Goal: Task Accomplishment & Management: Manage account settings

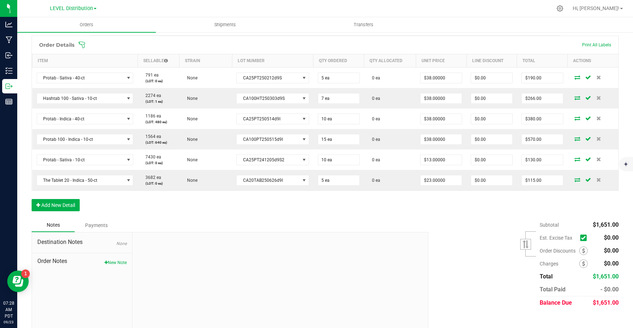
scroll to position [189, 0]
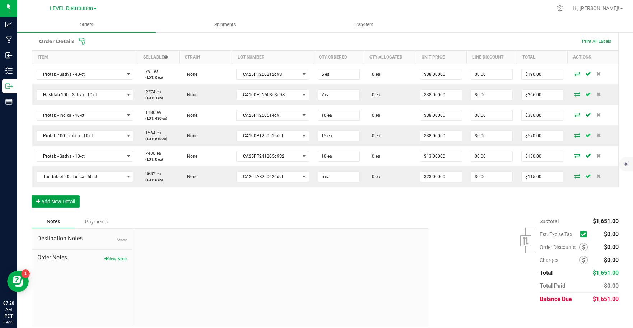
click at [65, 205] on button "Add New Detail" at bounding box center [56, 201] width 48 height 12
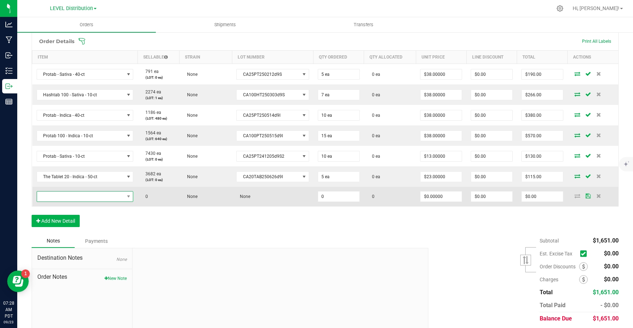
click at [84, 197] on span "NO DATA FOUND" at bounding box center [80, 197] width 87 height 10
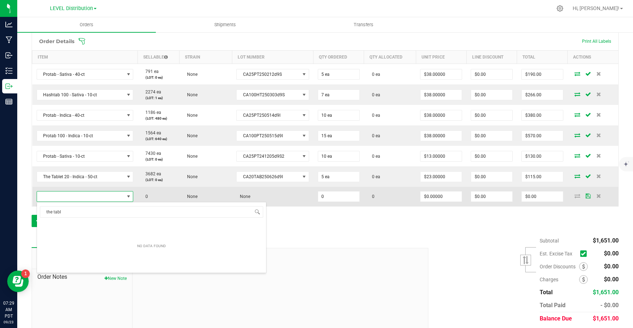
scroll to position [11, 95]
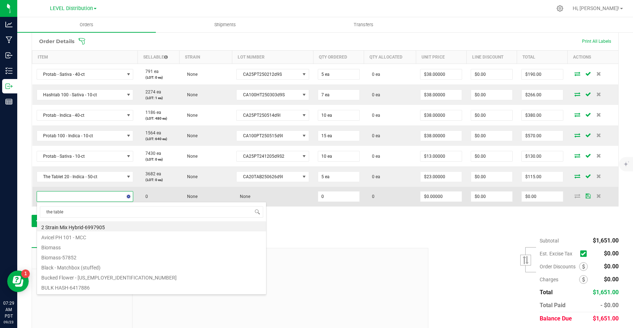
type input "the tablet"
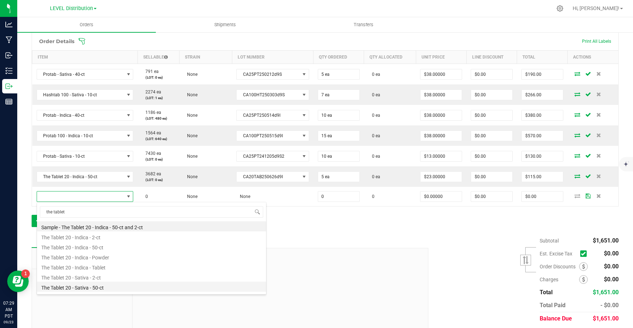
click at [133, 285] on li "The Tablet 20 - Sativa - 50-ct" at bounding box center [151, 287] width 229 height 10
type input "0 ea"
type input "$23.00000"
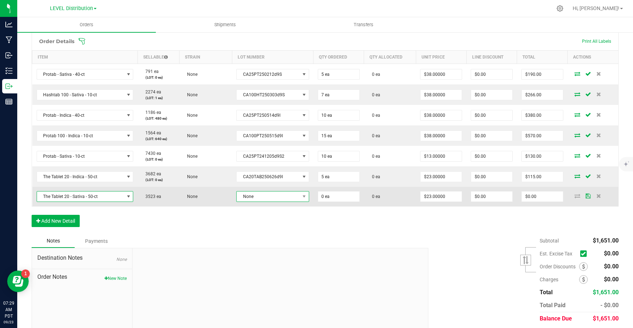
click at [286, 197] on span "None" at bounding box center [268, 197] width 63 height 10
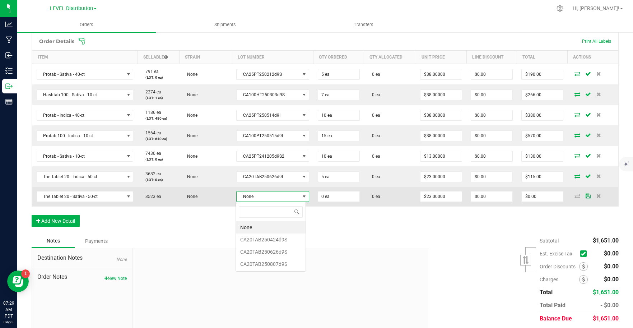
scroll to position [11, 71]
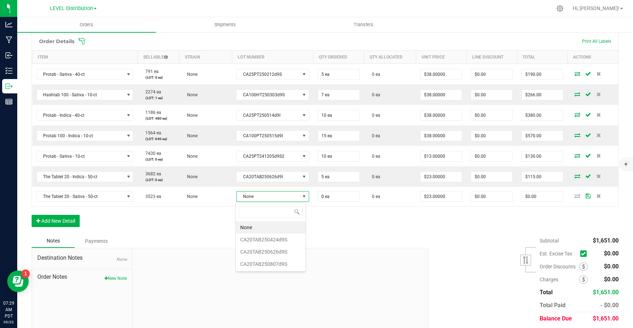
click at [321, 229] on div "Order Details Print All Labels Item Sellable Strain Lot Number Qty Ordered Qty …" at bounding box center [325, 133] width 587 height 202
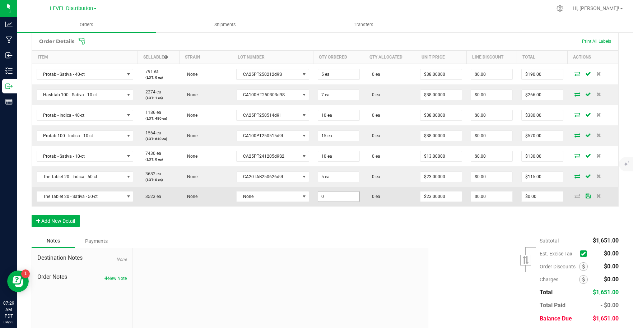
click at [342, 200] on input "0" at bounding box center [338, 197] width 41 height 10
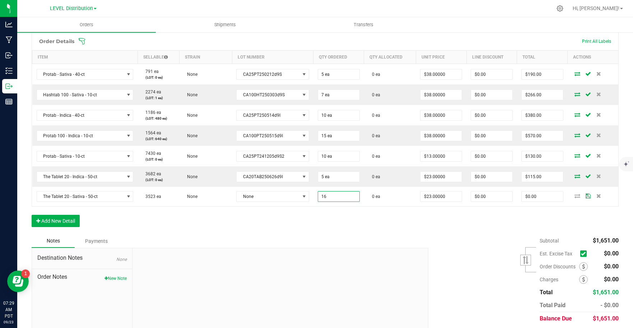
type input "16 ea"
type input "$368.00"
click at [358, 229] on div "Order Details Print All Labels Item Sellable Strain Lot Number Qty Ordered Qty …" at bounding box center [325, 133] width 587 height 202
click at [74, 223] on button "Add New Detail" at bounding box center [56, 221] width 48 height 12
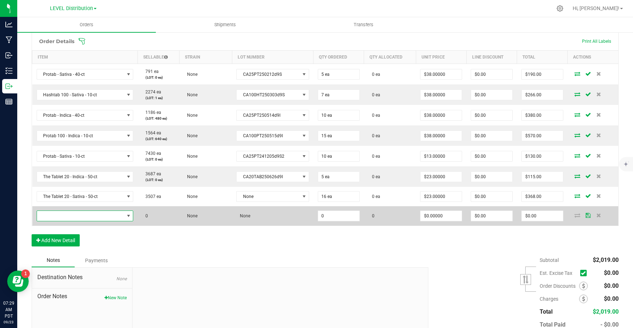
click at [102, 218] on span "NO DATA FOUND" at bounding box center [80, 216] width 87 height 10
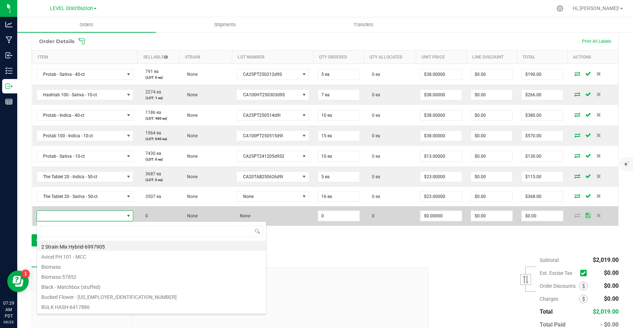
scroll to position [11, 95]
type input "the tablet"
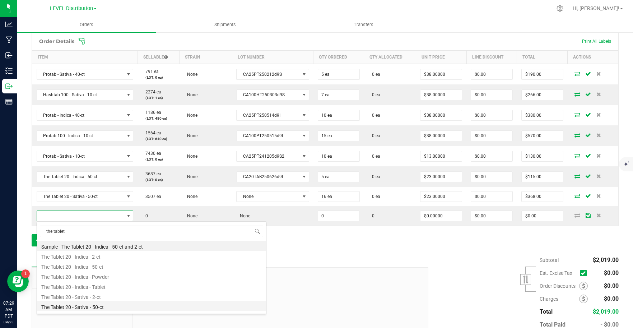
click at [126, 309] on li "The Tablet 20 - Sativa - 50-ct" at bounding box center [151, 306] width 229 height 10
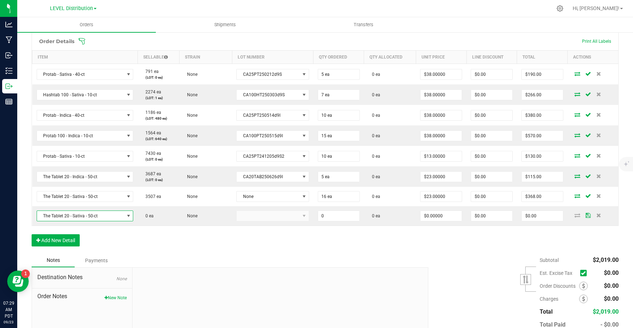
type input "0 ea"
type input "$23.00000"
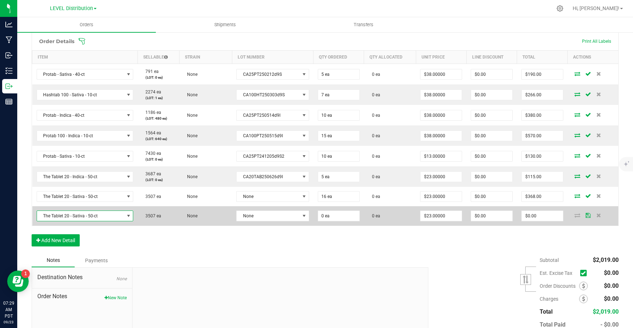
click at [291, 222] on td "None" at bounding box center [272, 215] width 81 height 19
click at [294, 217] on span "None" at bounding box center [268, 216] width 63 height 10
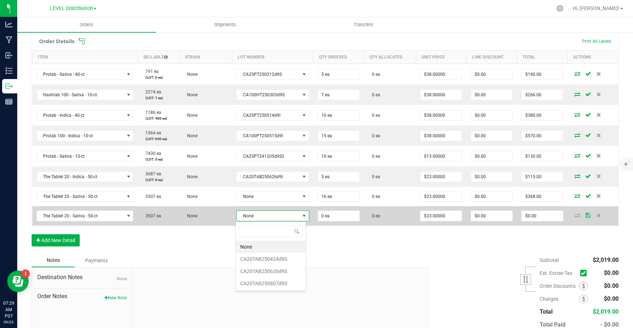
scroll to position [11, 71]
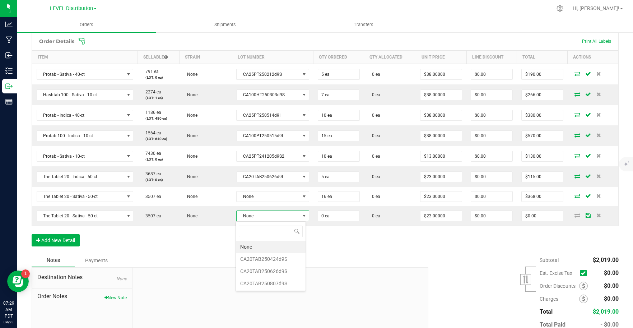
click at [278, 247] on li "None" at bounding box center [271, 247] width 70 height 12
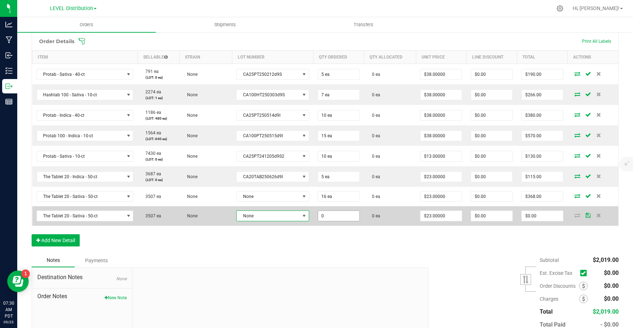
click at [344, 216] on input "0" at bounding box center [338, 216] width 41 height 10
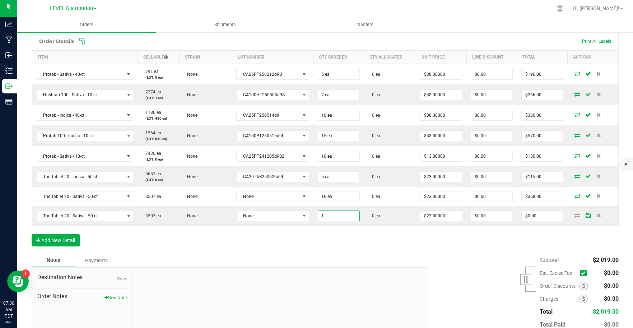
type input "1 ea"
type input "$23.00"
click at [356, 252] on div "Order Details Print All Labels Item Sellable Strain Lot Number Qty Ordered Qty …" at bounding box center [325, 143] width 587 height 222
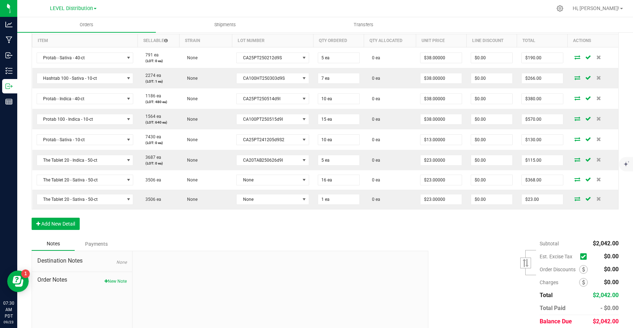
scroll to position [232, 0]
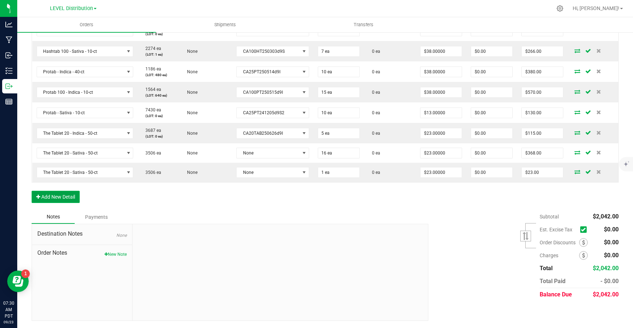
click at [73, 196] on button "Add New Detail" at bounding box center [56, 197] width 48 height 12
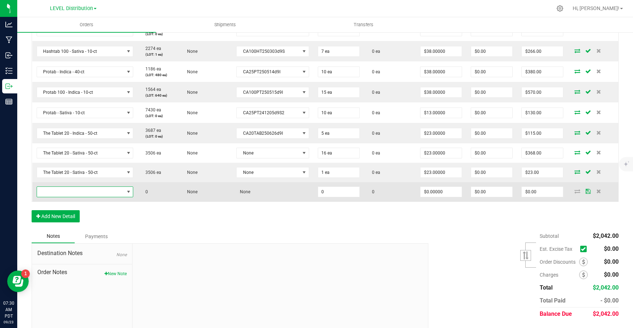
click at [80, 192] on span "NO DATA FOUND" at bounding box center [80, 192] width 87 height 10
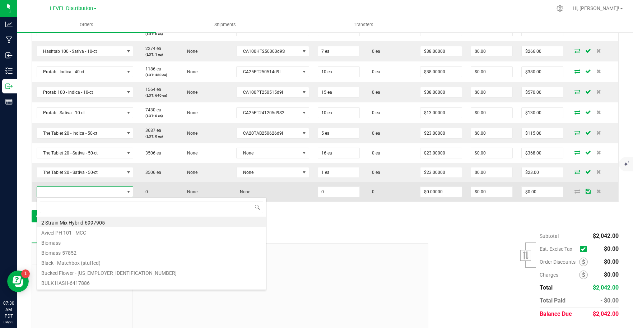
scroll to position [11, 95]
type input "level 10"
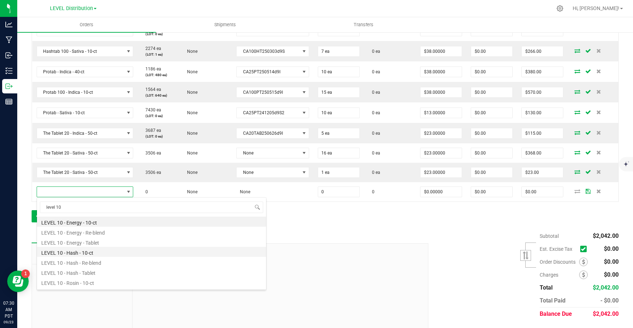
click at [100, 249] on li "LEVEL 10 - Hash - 10-ct" at bounding box center [151, 252] width 229 height 10
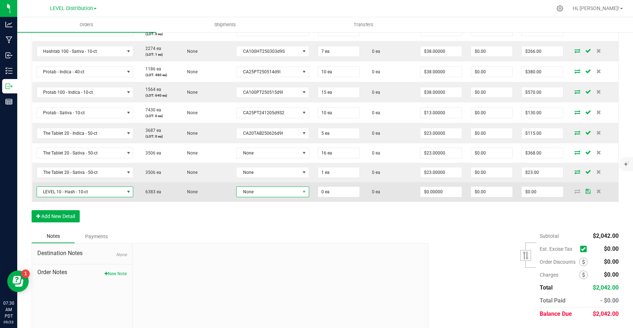
click at [282, 193] on span "None" at bounding box center [268, 192] width 63 height 10
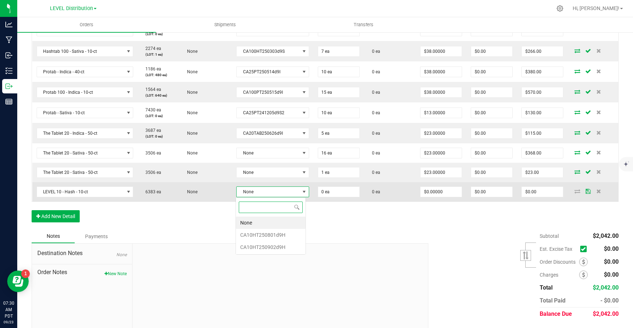
scroll to position [11, 71]
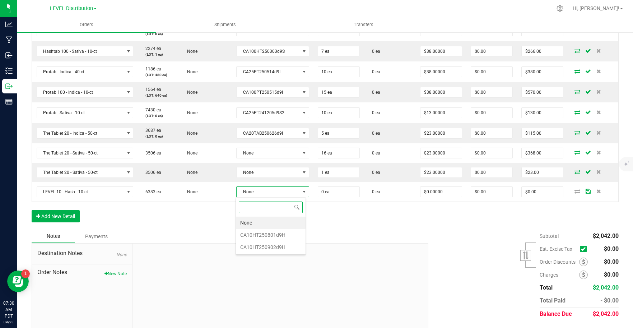
click at [275, 222] on li "None" at bounding box center [271, 223] width 70 height 12
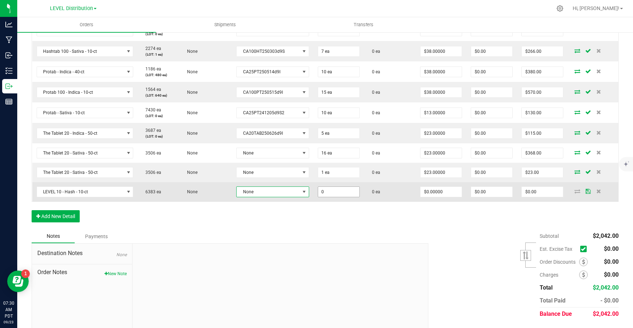
click at [343, 194] on input "0" at bounding box center [338, 192] width 41 height 10
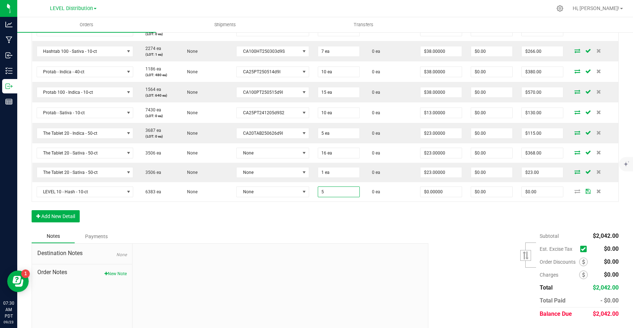
type input "5 ea"
click at [329, 222] on div "Order Details Print All Labels Item Sellable Strain Lot Number Qty Ordered Qty …" at bounding box center [325, 109] width 587 height 241
click at [73, 217] on button "Add New Detail" at bounding box center [56, 216] width 48 height 12
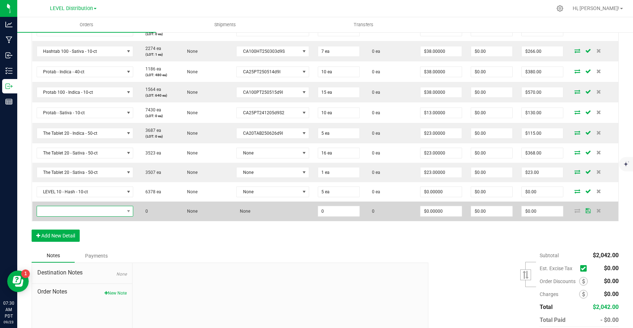
click at [79, 213] on span "NO DATA FOUND" at bounding box center [80, 211] width 87 height 10
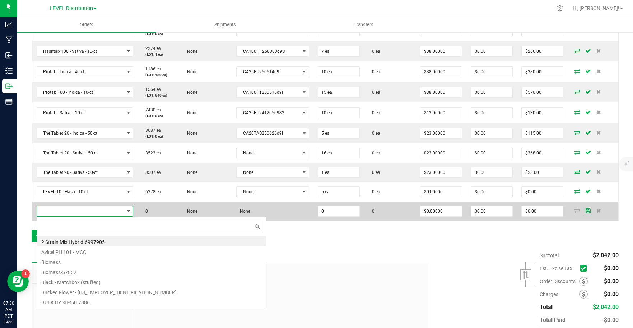
scroll to position [11, 95]
type input "slumber"
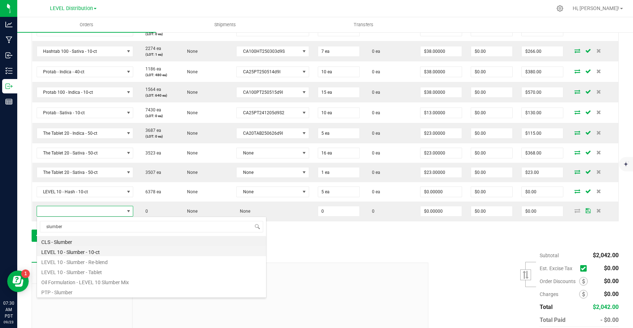
click at [115, 249] on li "LEVEL 10 - Slumber - 10-ct" at bounding box center [151, 251] width 229 height 10
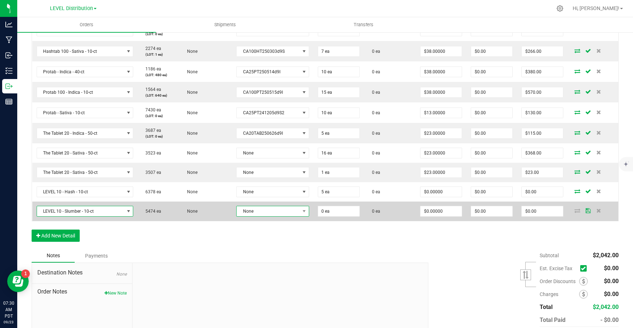
click at [300, 215] on span at bounding box center [304, 211] width 9 height 10
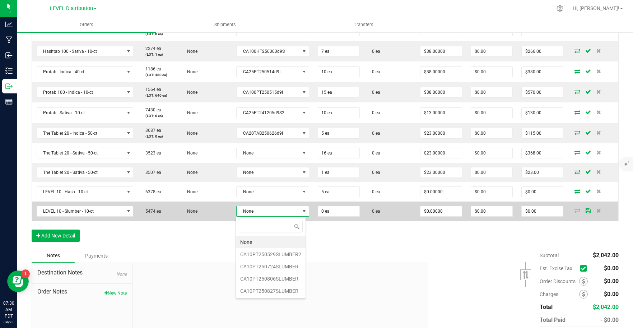
scroll to position [11, 71]
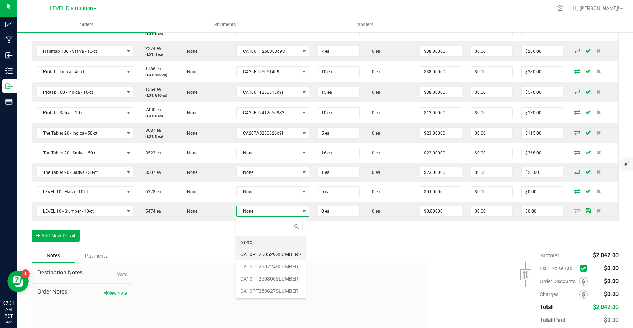
click at [296, 256] on li "CA10PT250529SLUMBER2" at bounding box center [271, 254] width 70 height 12
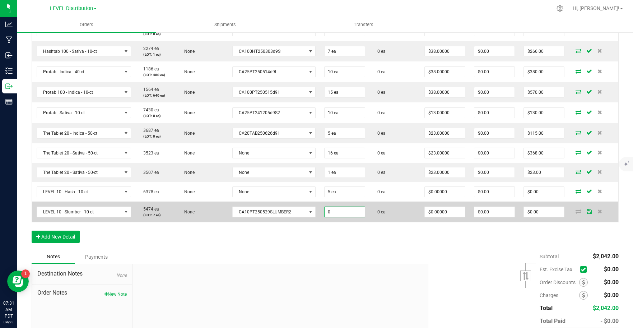
click at [352, 216] on input "0" at bounding box center [345, 212] width 40 height 10
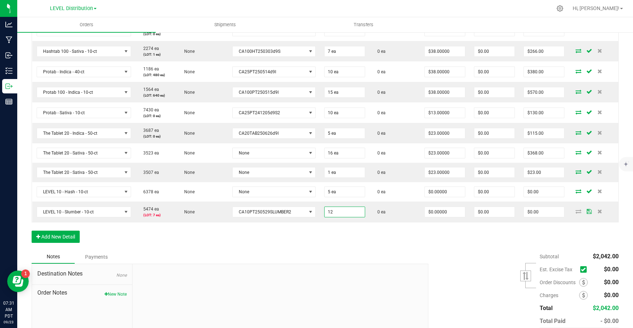
type input "12 ea"
click at [335, 243] on div "Order Details Print All Labels Item Sellable Strain Lot Number Qty Ordered Qty …" at bounding box center [325, 120] width 587 height 262
click at [73, 236] on button "Add New Detail" at bounding box center [56, 237] width 48 height 12
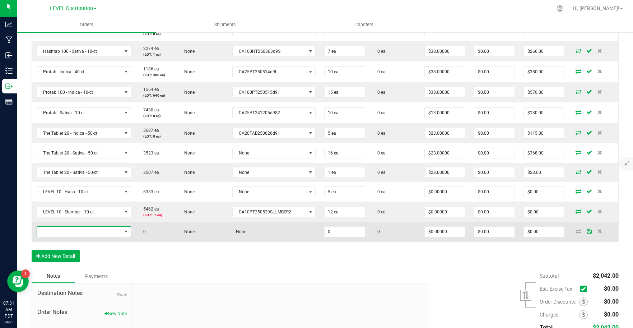
click at [85, 232] on span "NO DATA FOUND" at bounding box center [79, 232] width 85 height 10
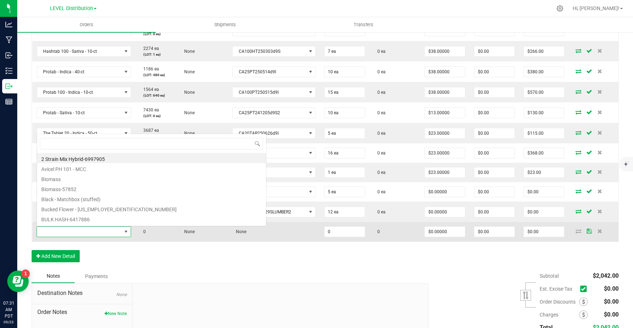
scroll to position [11, 93]
type input "the tablet"
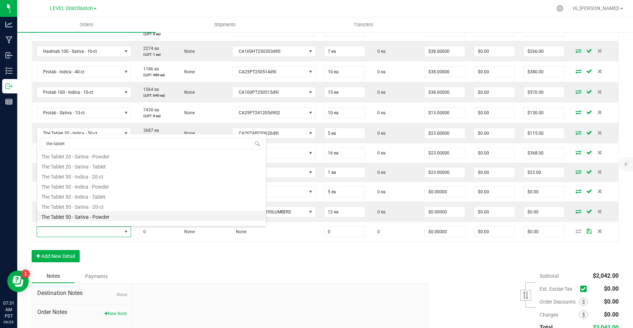
scroll to position [79, 0]
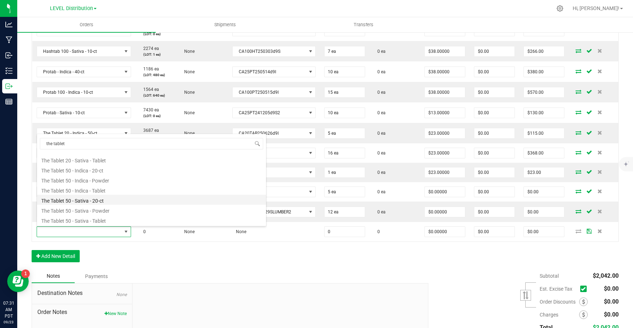
click at [121, 201] on li "The Tablet 50 - Sativa - 20-ct" at bounding box center [151, 200] width 229 height 10
type input "0 ea"
type input "$23.00000"
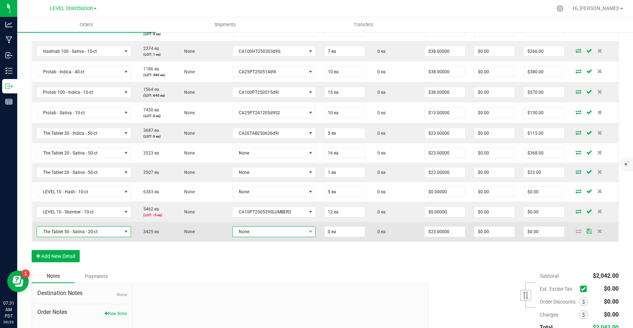
click at [299, 232] on span "None" at bounding box center [270, 232] width 74 height 10
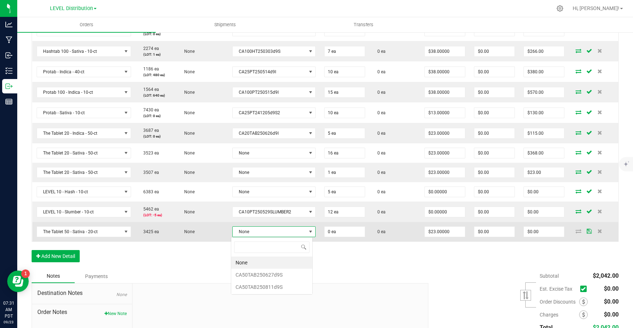
scroll to position [11, 82]
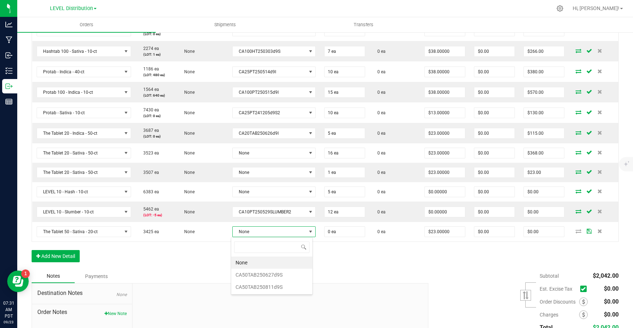
click at [294, 263] on li "None" at bounding box center [271, 263] width 81 height 12
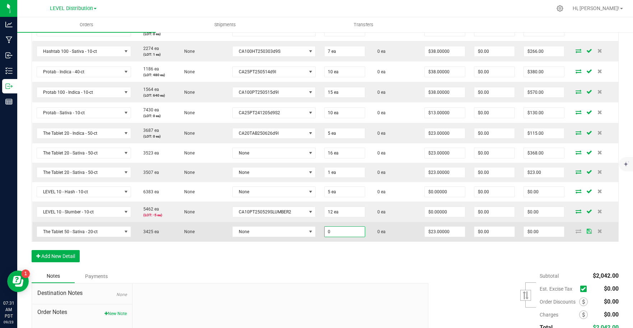
click at [337, 233] on input "0" at bounding box center [345, 232] width 40 height 10
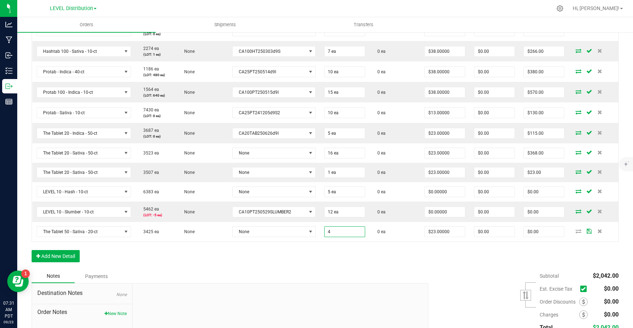
type input "4 ea"
type input "$92.00"
click at [361, 275] on div "Notes Payments" at bounding box center [228, 276] width 392 height 14
click at [65, 257] on button "Add New Detail" at bounding box center [56, 256] width 48 height 12
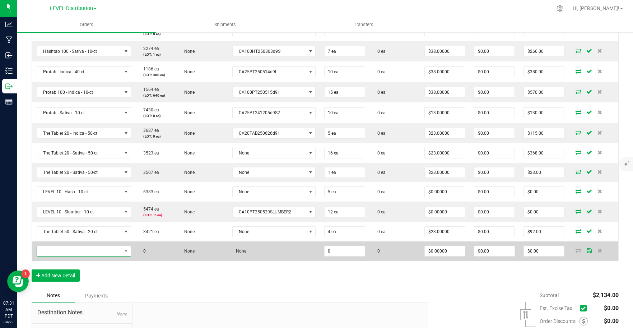
click at [84, 252] on span "NO DATA FOUND" at bounding box center [79, 251] width 85 height 10
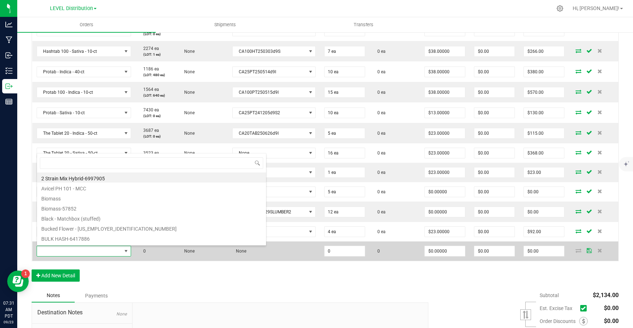
scroll to position [11, 93]
type input "level 10"
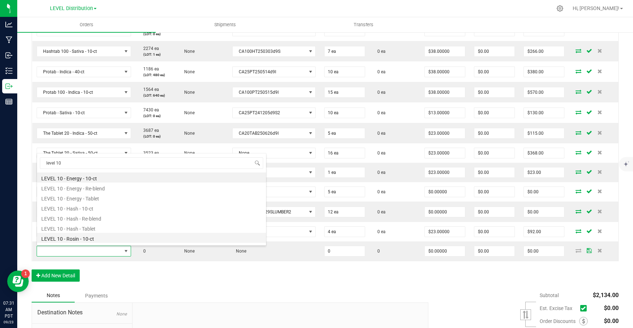
click at [126, 239] on li "LEVEL 10 - Rosin - 10-ct" at bounding box center [151, 238] width 229 height 10
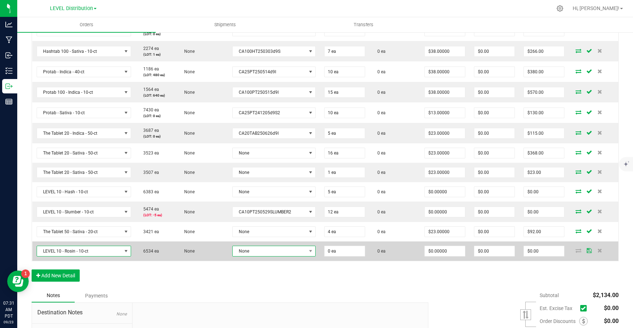
click at [300, 253] on span "None" at bounding box center [270, 251] width 74 height 10
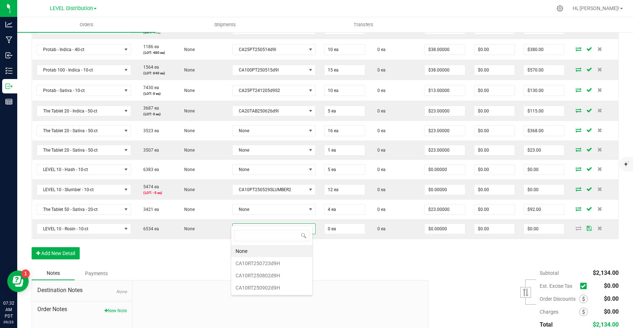
scroll to position [263, 0]
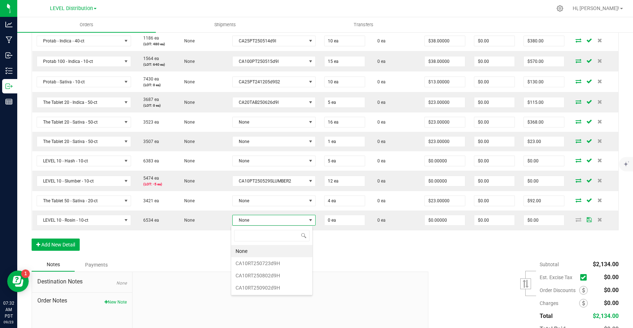
click at [286, 249] on li "None" at bounding box center [271, 251] width 81 height 12
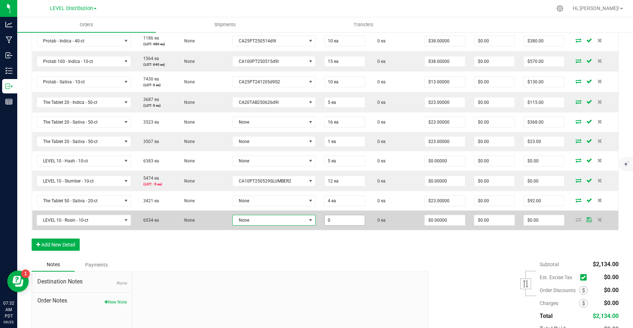
click at [341, 223] on input "0" at bounding box center [345, 220] width 40 height 10
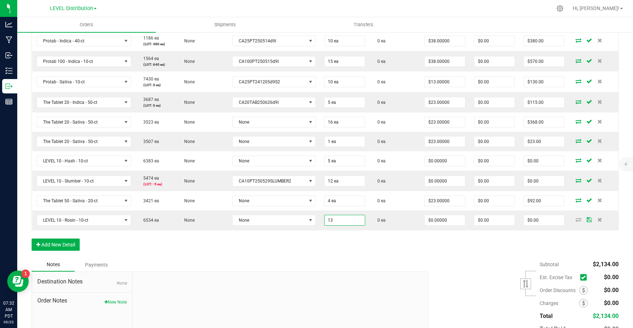
type input "13 ea"
click at [360, 245] on div "Order Details Print All Labels Item Sellable Strain Lot Number Qty Ordered Qty …" at bounding box center [325, 108] width 587 height 300
click at [64, 246] on button "Add New Detail" at bounding box center [56, 245] width 48 height 12
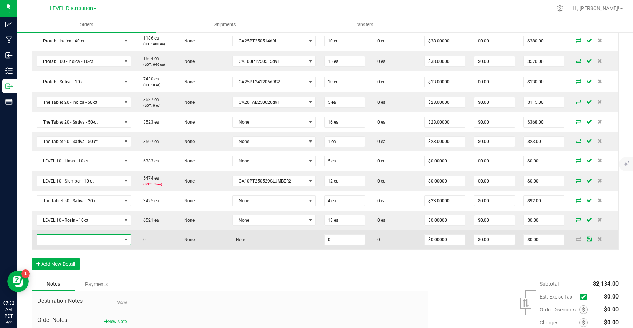
click at [79, 239] on span "NO DATA FOUND" at bounding box center [79, 240] width 85 height 10
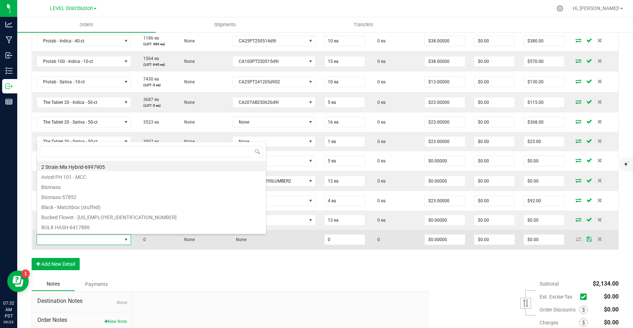
scroll to position [11, 93]
type input "protab 100"
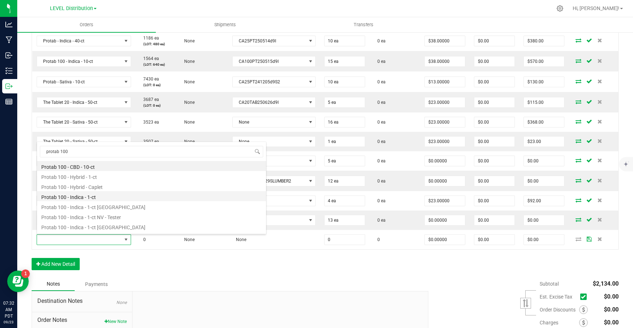
click at [116, 197] on li "Protab 100 - Indica - 1-ct" at bounding box center [151, 196] width 229 height 10
type input "0 ea"
type input "$4.00000"
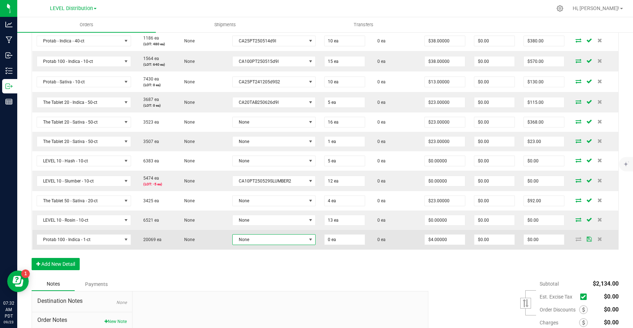
click at [301, 242] on span "None" at bounding box center [270, 240] width 74 height 10
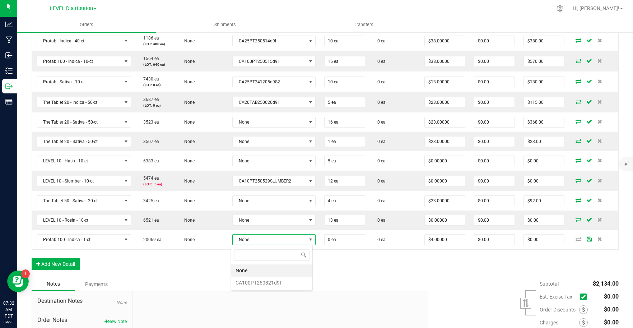
click at [286, 268] on li "None" at bounding box center [271, 270] width 81 height 12
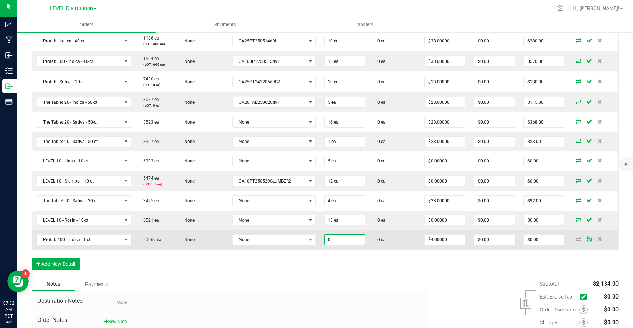
click at [345, 240] on input "0" at bounding box center [345, 240] width 40 height 10
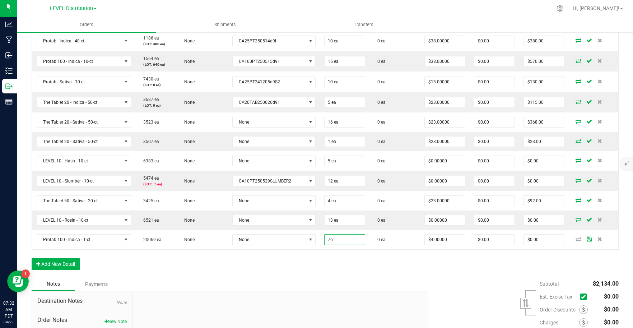
type input "76 ea"
type input "$304.00"
click at [361, 267] on div "Order Details Print All Labels Item Sellable Strain Lot Number Qty Ordered Qty …" at bounding box center [325, 118] width 587 height 320
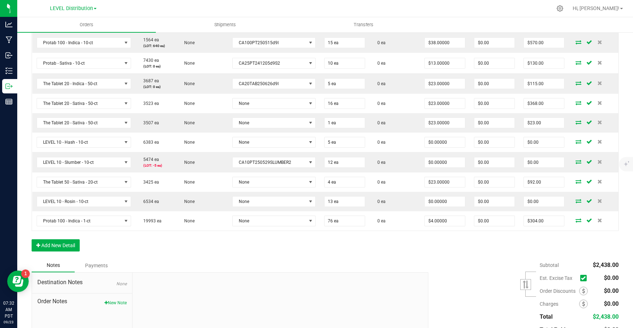
scroll to position [290, 0]
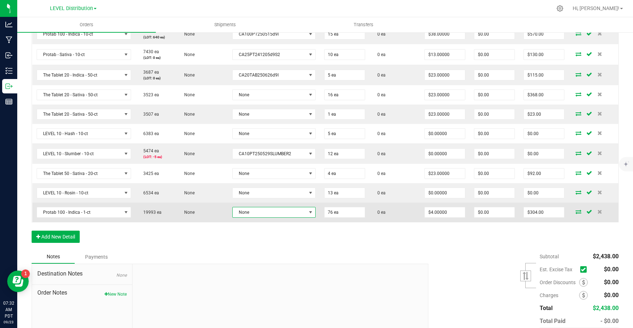
click at [308, 215] on span at bounding box center [311, 212] width 6 height 6
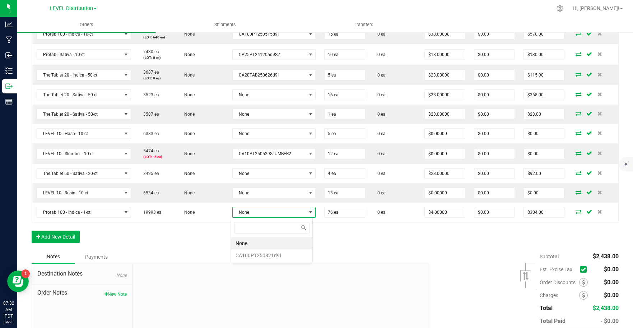
click at [352, 248] on div "Order Details Print All Labels Item Sellable Strain Lot Number Qty Ordered Qty …" at bounding box center [325, 90] width 587 height 320
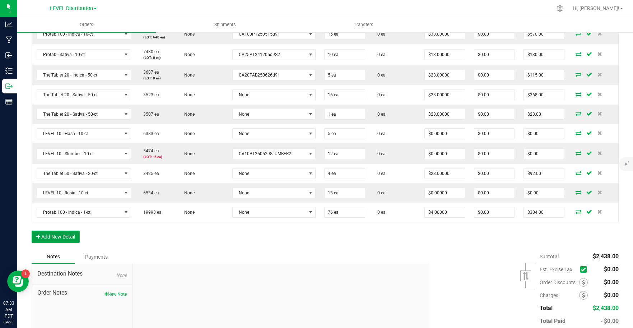
click at [70, 240] on button "Add New Detail" at bounding box center [56, 237] width 48 height 12
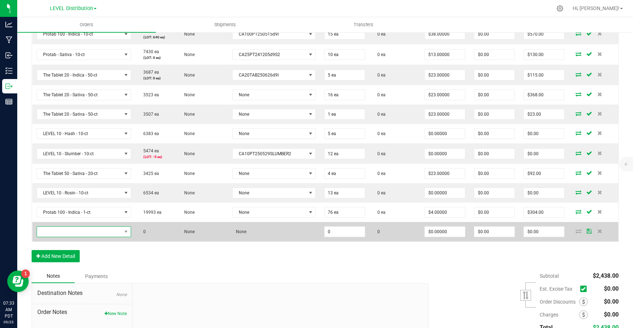
click at [92, 231] on span "NO DATA FOUND" at bounding box center [79, 232] width 85 height 10
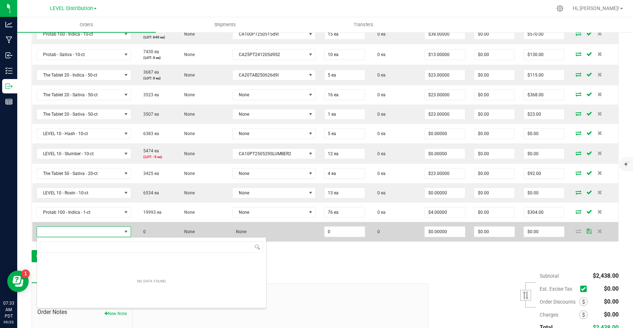
scroll to position [11, 93]
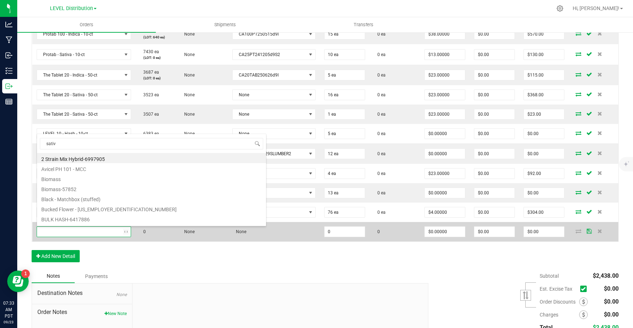
type input "sativa"
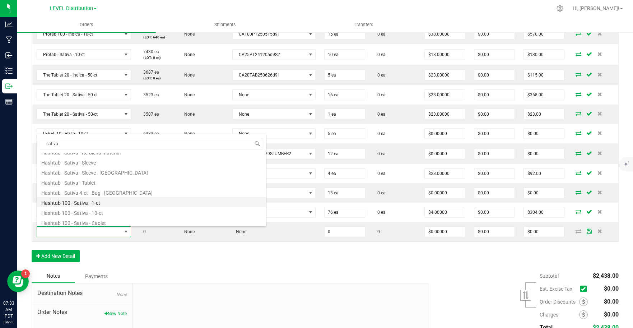
scroll to position [114, 0]
click at [123, 197] on li "Hashtab 100 - Sativa - 1-ct" at bounding box center [151, 195] width 229 height 10
type input "0 ea"
type input "$4.00000"
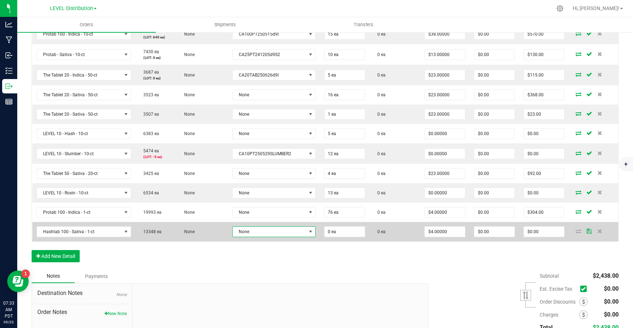
click at [301, 234] on span "None" at bounding box center [270, 232] width 74 height 10
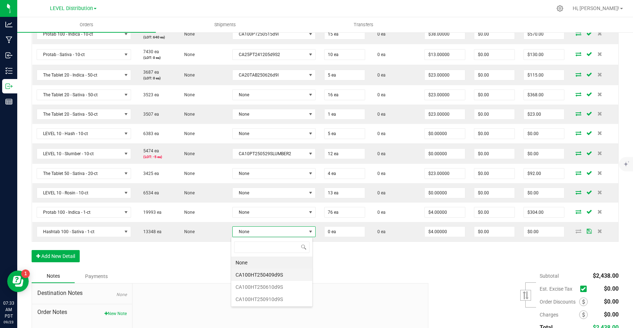
click at [294, 274] on li "CA100HT250409d9S" at bounding box center [271, 275] width 81 height 12
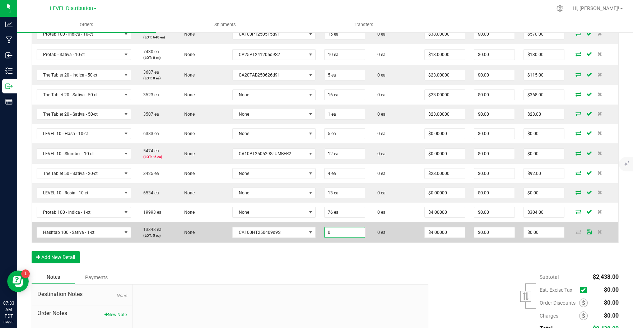
click at [340, 234] on input "0" at bounding box center [345, 232] width 40 height 10
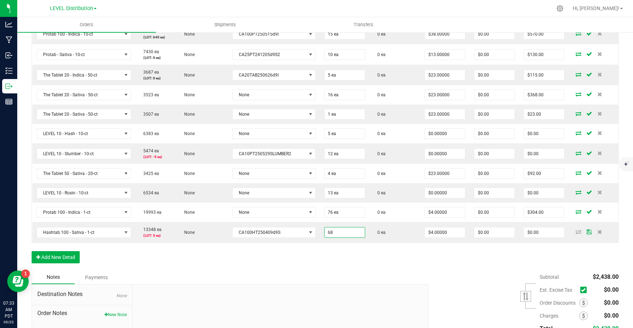
type input "68 ea"
type input "$272.00"
click at [358, 263] on div "Order Details Print All Labels Item Sellable Strain Lot Number Qty Ordered Qty …" at bounding box center [325, 100] width 587 height 340
click at [73, 259] on button "Add New Detail" at bounding box center [56, 257] width 48 height 12
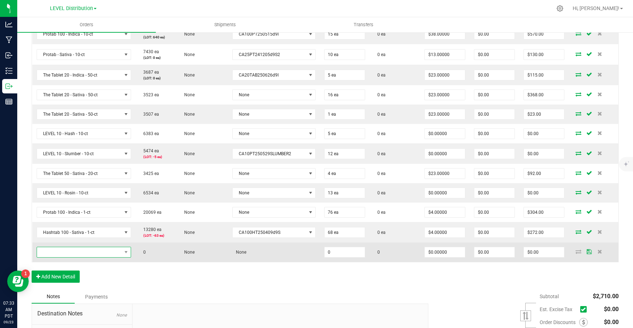
click at [90, 253] on span "NO DATA FOUND" at bounding box center [79, 252] width 85 height 10
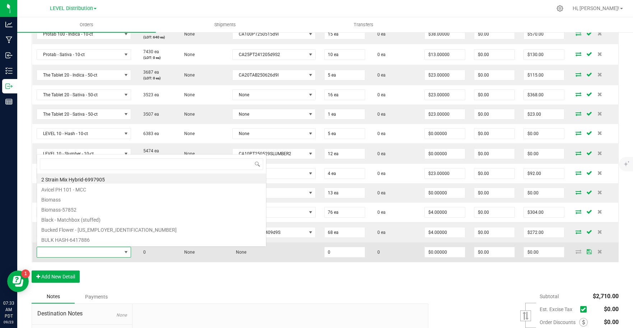
scroll to position [11, 93]
type input "s"
type input "protab 100"
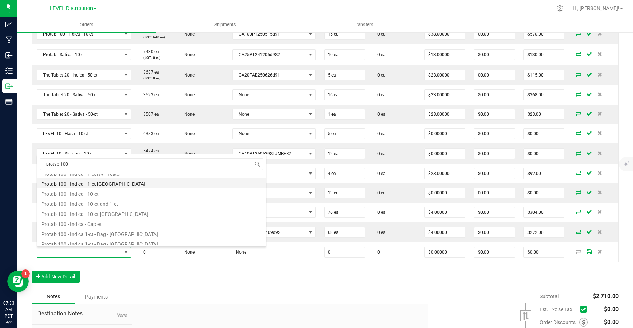
scroll to position [129, 0]
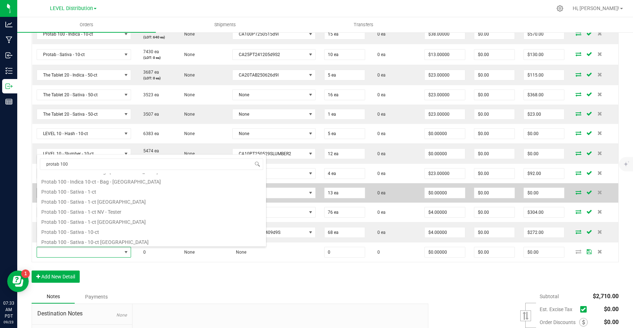
click at [116, 193] on li "Protab 100 - Sativa - 1-ct" at bounding box center [151, 191] width 229 height 10
type input "0 ea"
type input "$4.00000"
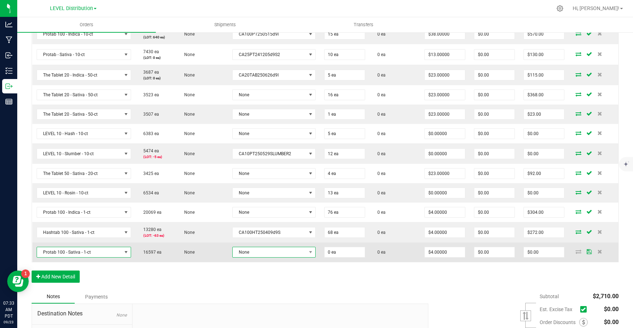
click at [297, 255] on span "None" at bounding box center [270, 252] width 74 height 10
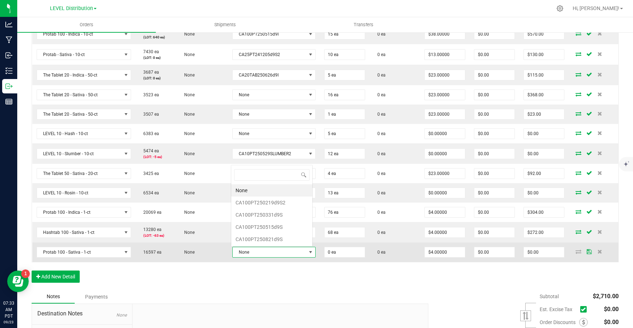
scroll to position [11, 81]
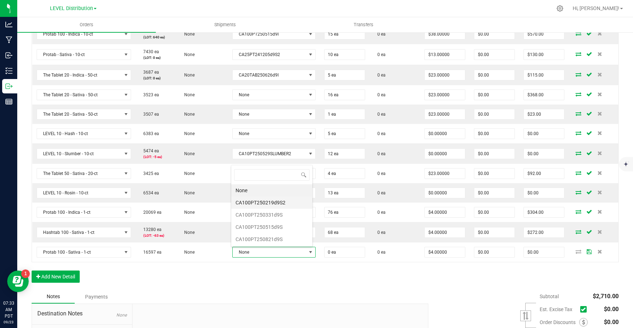
click at [289, 204] on li "CA100PT250219d9S2" at bounding box center [271, 203] width 81 height 12
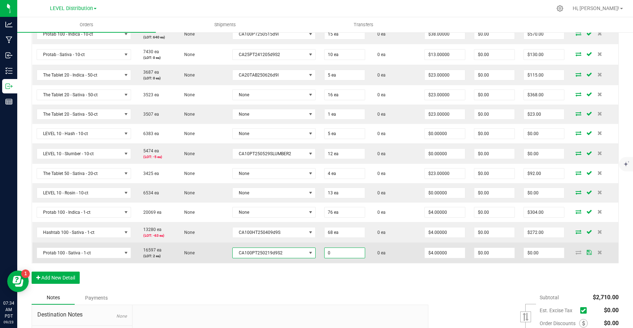
click at [348, 254] on input "0" at bounding box center [345, 253] width 40 height 10
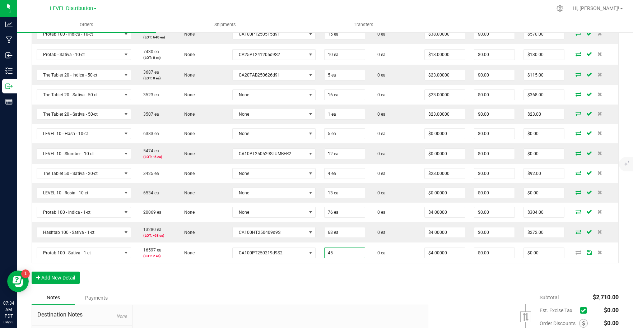
type input "45 ea"
type input "$180.00"
click at [402, 293] on div "Notes Payments" at bounding box center [228, 298] width 392 height 14
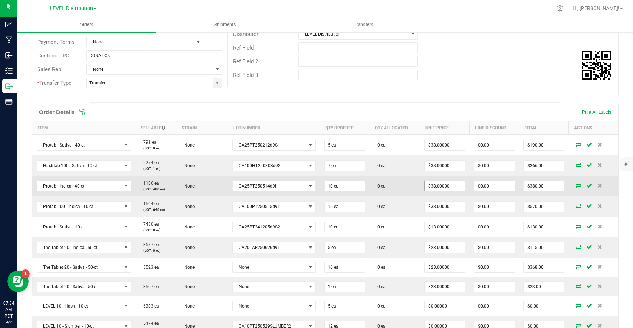
scroll to position [117, 0]
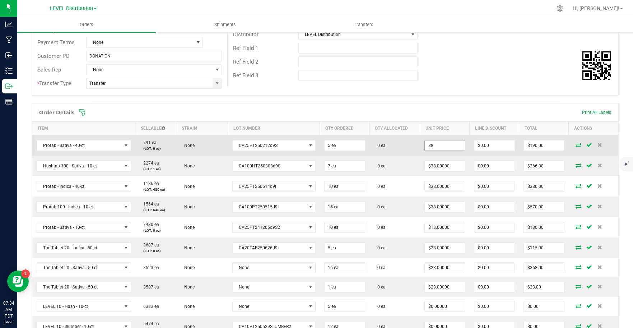
click at [452, 149] on input "38" at bounding box center [445, 145] width 40 height 10
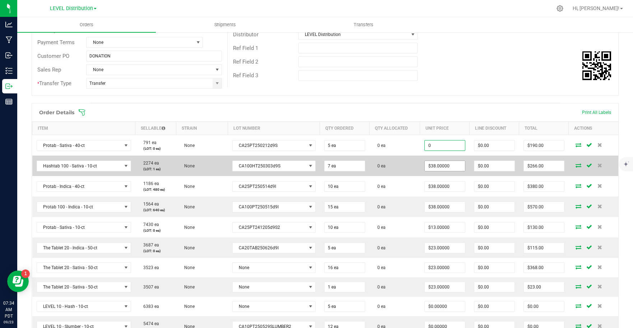
type input "$0.00000"
type input "$0.00"
click at [454, 167] on input "38" at bounding box center [445, 166] width 40 height 10
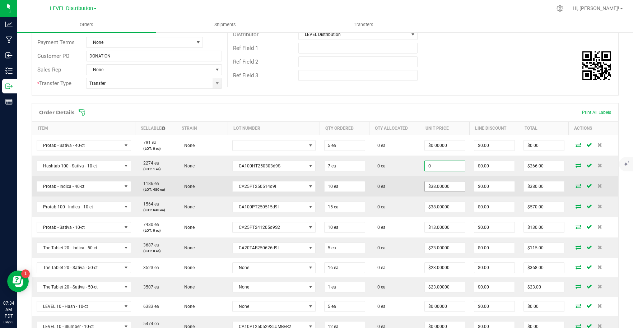
type input "$0.00000"
type input "$0.00"
click at [446, 186] on input "38" at bounding box center [445, 186] width 40 height 10
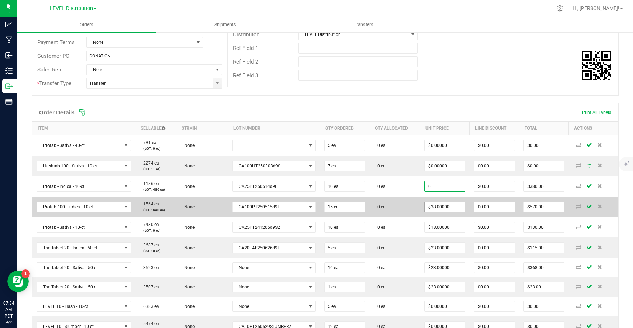
type input "$0.00000"
type input "$0.00"
click at [448, 209] on input "38" at bounding box center [445, 207] width 40 height 10
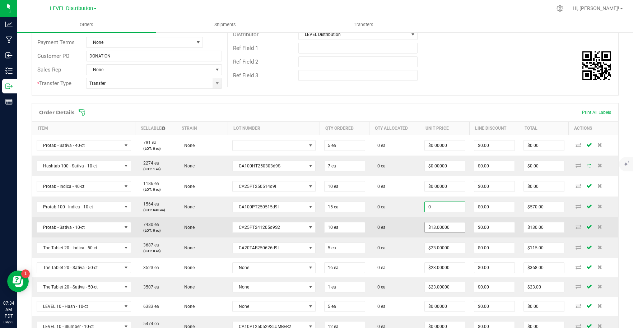
type input "$0.00000"
type input "$0.00"
click at [447, 227] on input "13" at bounding box center [445, 227] width 40 height 10
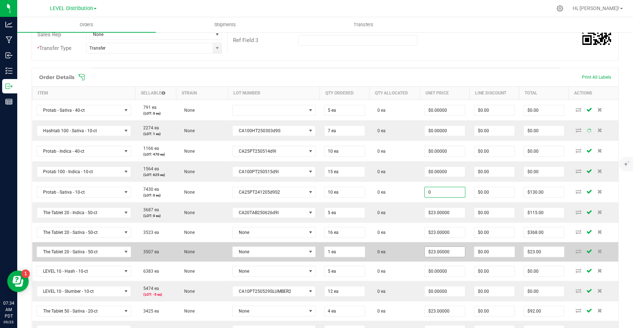
scroll to position [180, 0]
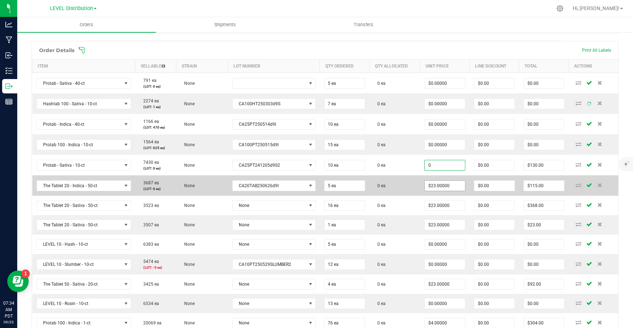
type input "$0.00000"
type input "$0.00"
click at [453, 188] on input "23" at bounding box center [445, 186] width 40 height 10
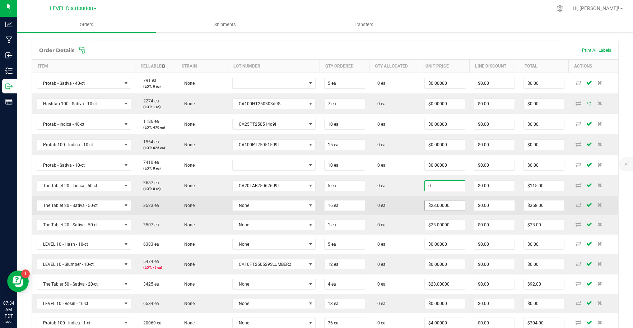
type input "$0.00000"
type input "$0.00"
click at [451, 206] on input "23" at bounding box center [445, 205] width 40 height 10
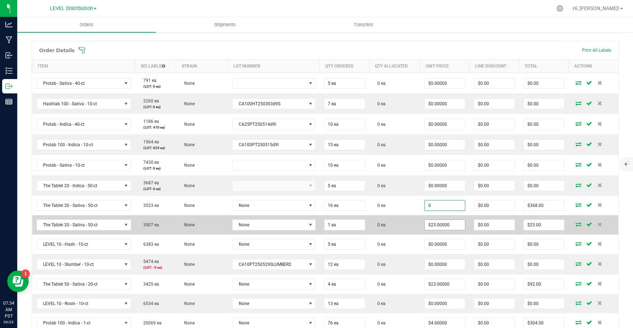
type input "$0.00000"
type input "$0.00"
click at [453, 225] on input "23" at bounding box center [445, 225] width 40 height 10
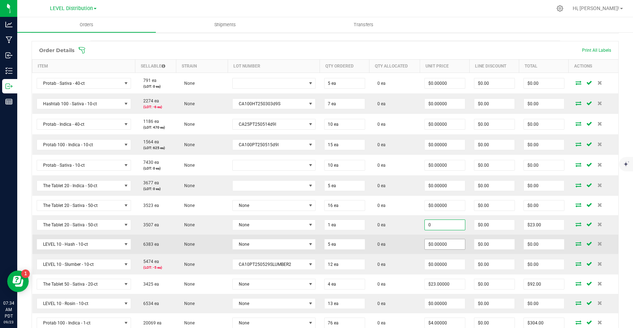
type input "$0.00000"
type input "$0.00"
click at [449, 244] on input "0" at bounding box center [445, 244] width 40 height 10
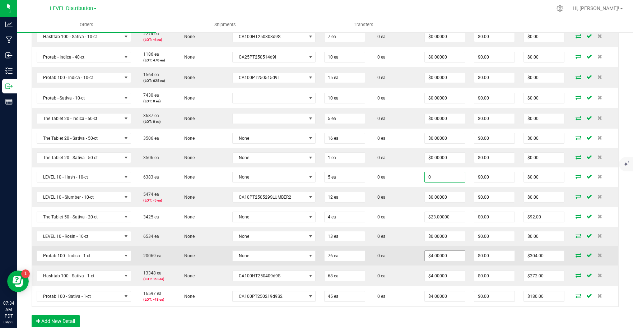
scroll to position [272, 0]
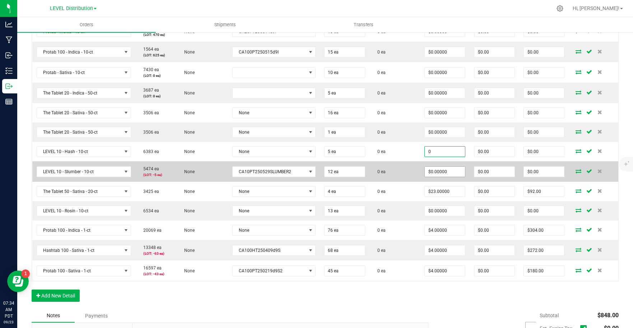
type input "$0.00000"
click at [450, 172] on input "0" at bounding box center [445, 172] width 40 height 10
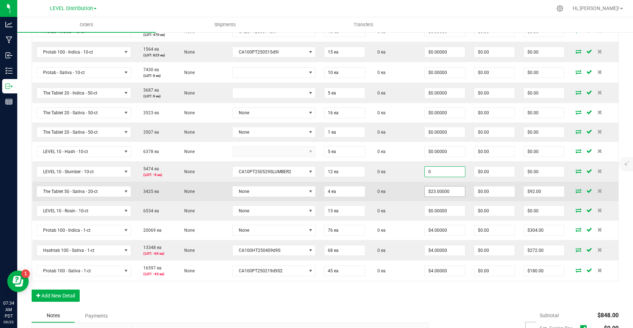
type input "$0.00000"
click at [449, 194] on input "23" at bounding box center [445, 191] width 40 height 10
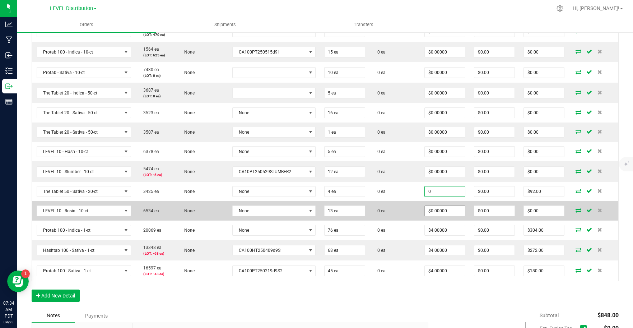
type input "$0.00000"
type input "$0.00"
click at [447, 212] on input "0" at bounding box center [445, 211] width 40 height 10
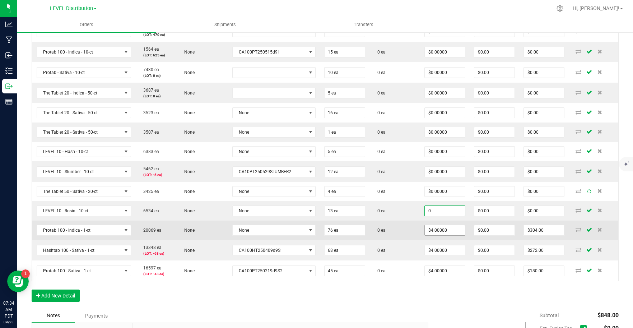
type input "$0.00000"
click at [448, 231] on input "4" at bounding box center [445, 230] width 40 height 10
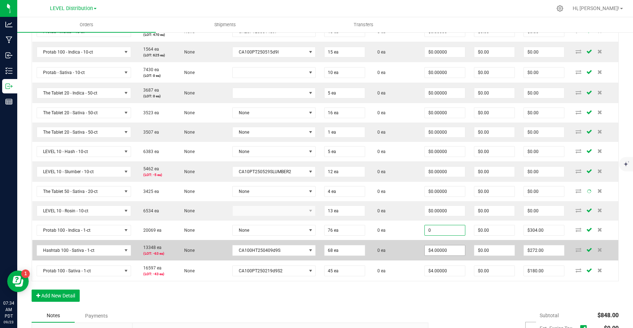
type input "$0.00000"
type input "$0.00"
click at [447, 252] on input "4" at bounding box center [445, 250] width 40 height 10
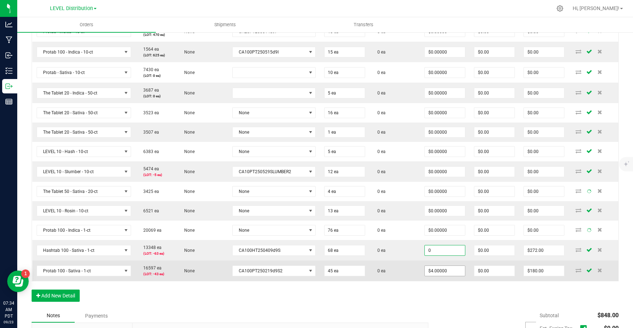
type input "$0.00000"
type input "$0.00"
click at [451, 272] on input "4" at bounding box center [445, 271] width 40 height 10
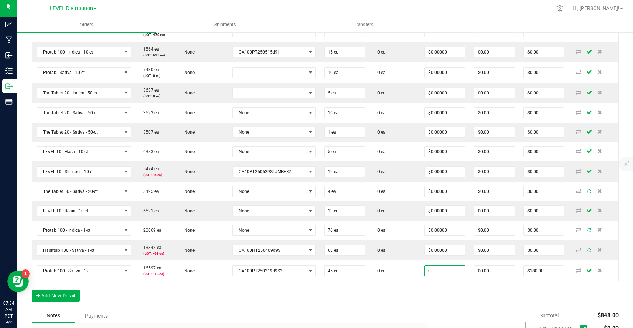
type input "$0.00000"
type input "$0.00"
click at [444, 301] on div "Order Details Print All Labels Item Sellable Strain Lot Number Qty Ordered Qty …" at bounding box center [325, 128] width 587 height 361
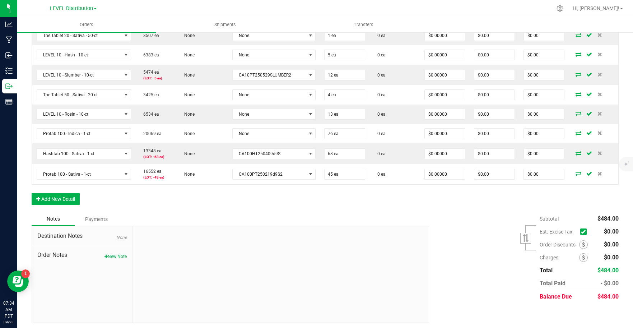
scroll to position [371, 0]
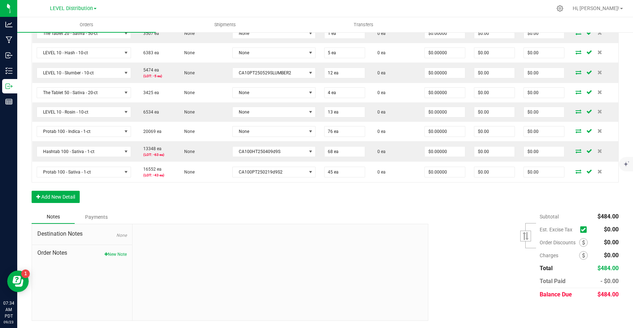
click at [581, 230] on icon at bounding box center [583, 230] width 5 height 0
click at [0, 0] on input "checkbox" at bounding box center [0, 0] width 0 height 0
click at [471, 289] on div "Subtotal $0.00 Est. Excise Tax" at bounding box center [521, 255] width 196 height 91
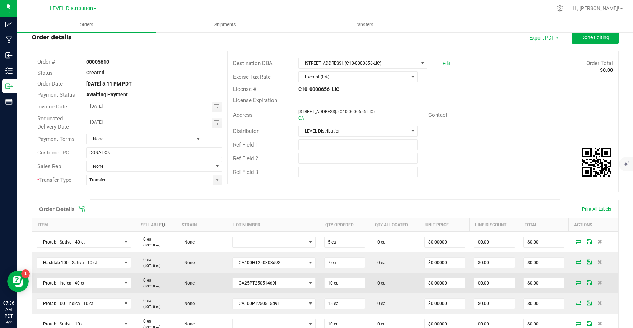
scroll to position [0, 0]
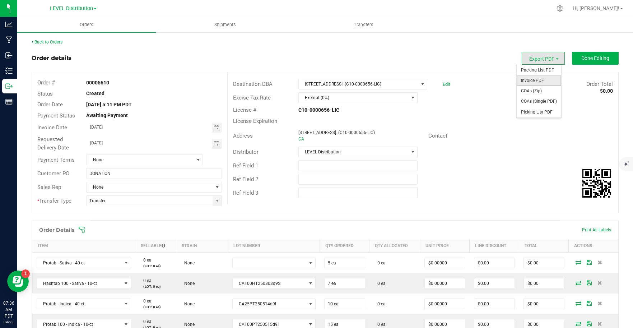
click at [537, 79] on span "Invoice PDF" at bounding box center [539, 80] width 45 height 10
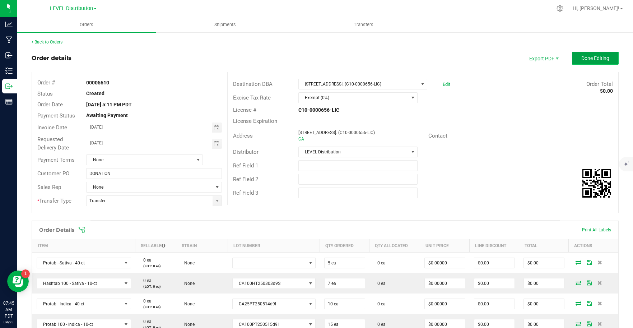
click at [575, 61] on button "Done Editing" at bounding box center [595, 58] width 47 height 13
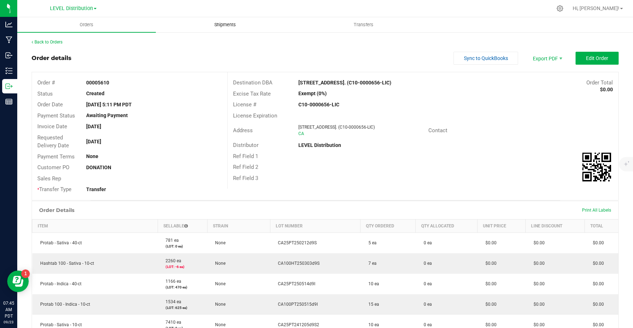
click at [225, 25] on span "Shipments" at bounding box center [225, 25] width 41 height 6
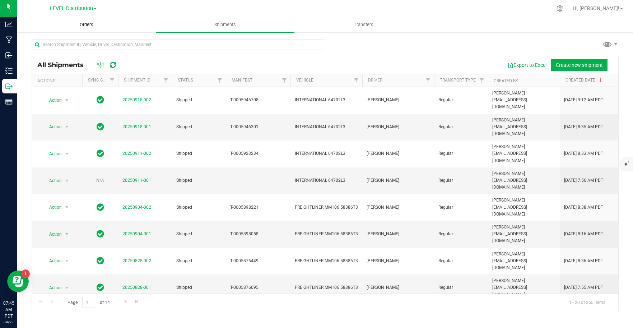
click at [92, 27] on span "Orders" at bounding box center [86, 25] width 33 height 6
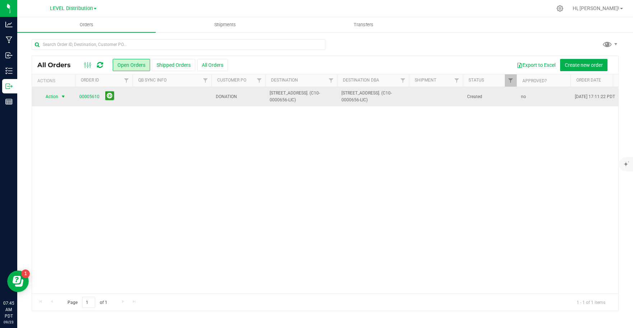
click at [63, 97] on span "select" at bounding box center [63, 97] width 6 height 6
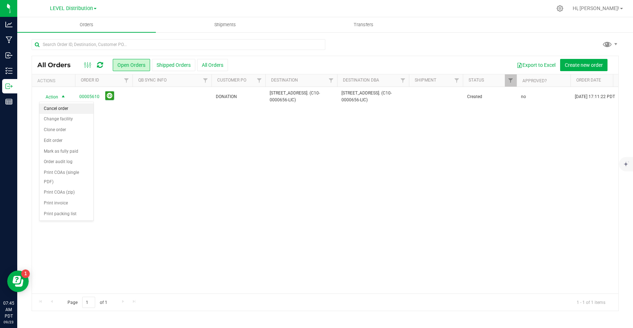
click at [66, 110] on li "Cancel order" at bounding box center [67, 108] width 54 height 11
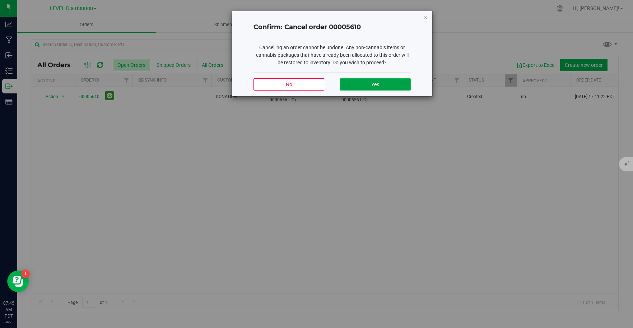
click at [386, 86] on button "Yes" at bounding box center [375, 84] width 71 height 12
